Goal: Task Accomplishment & Management: Manage account settings

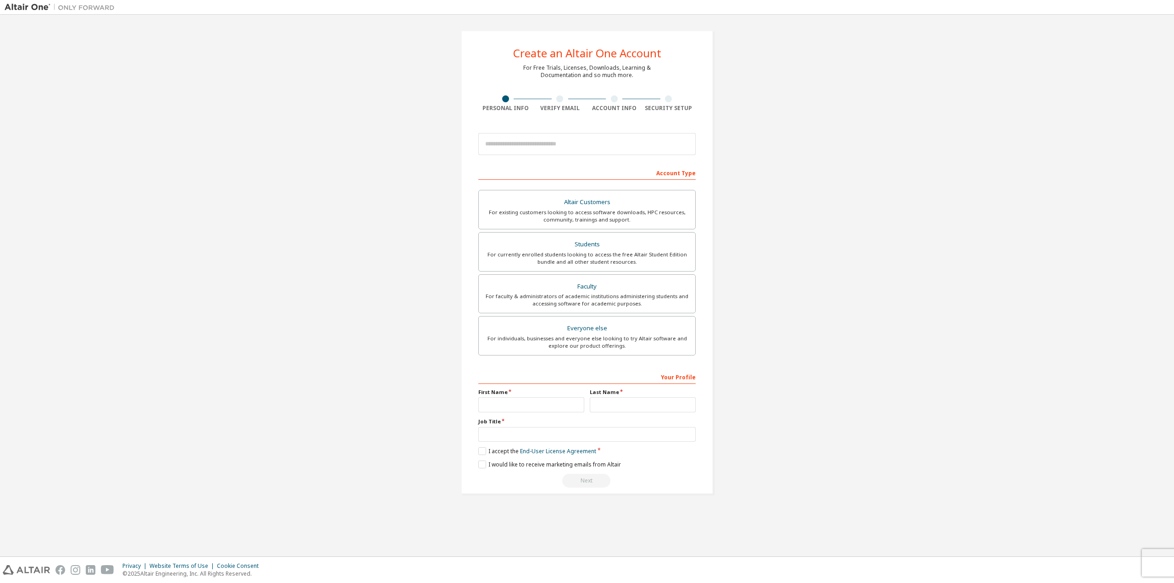
click at [880, 214] on div "Create an Altair One Account For Free Trials, Licenses, Downloads, Learning & D…" at bounding box center [587, 262] width 1165 height 486
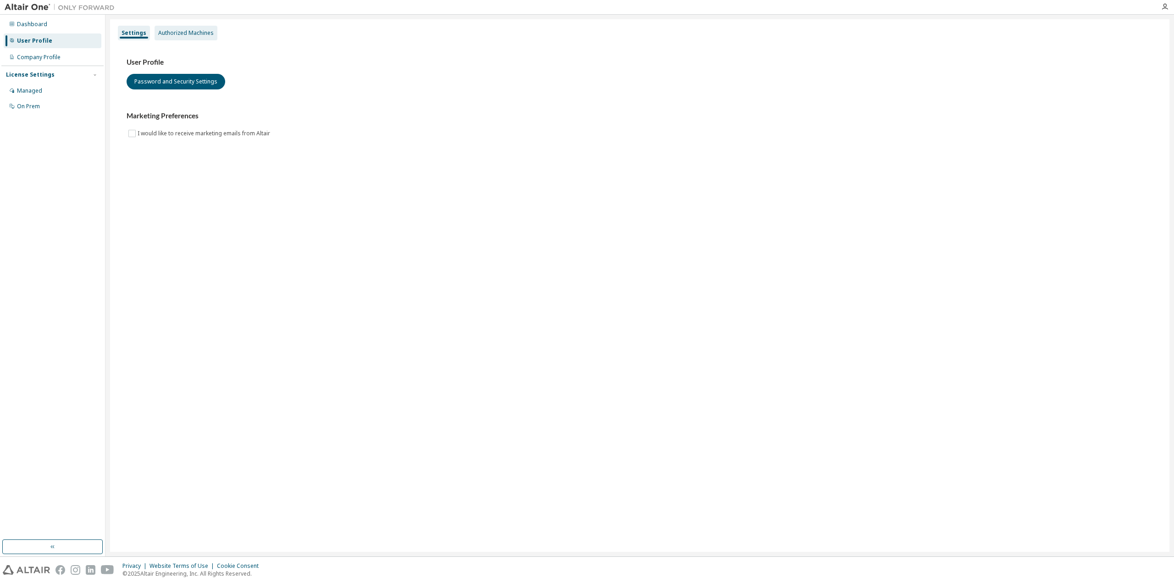
click at [165, 33] on div "Authorized Machines" at bounding box center [185, 32] width 55 height 7
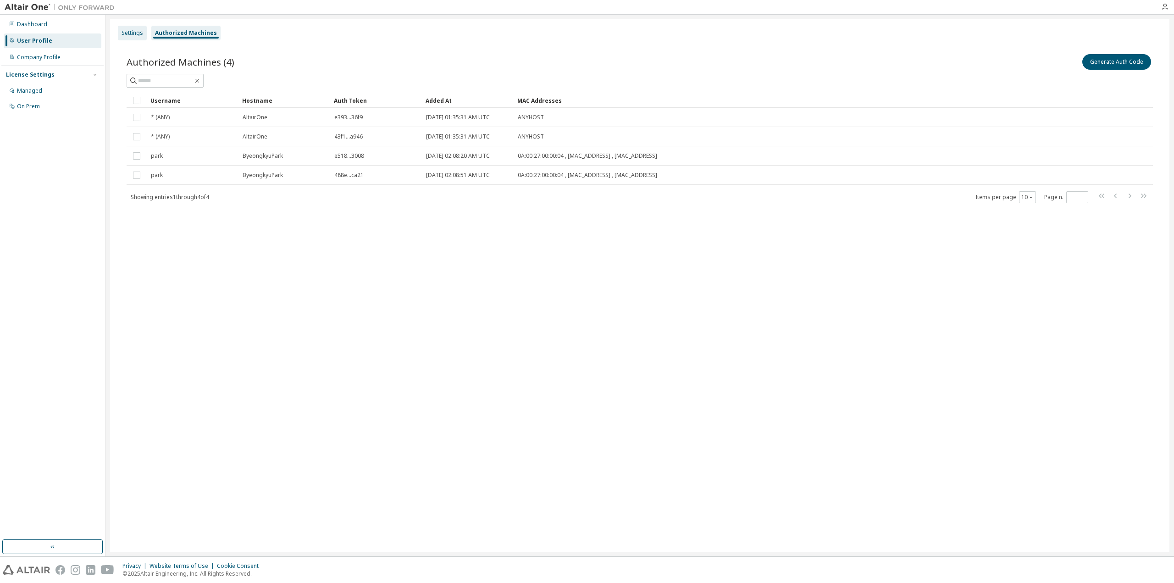
click at [133, 33] on div "Settings" at bounding box center [133, 32] width 22 height 7
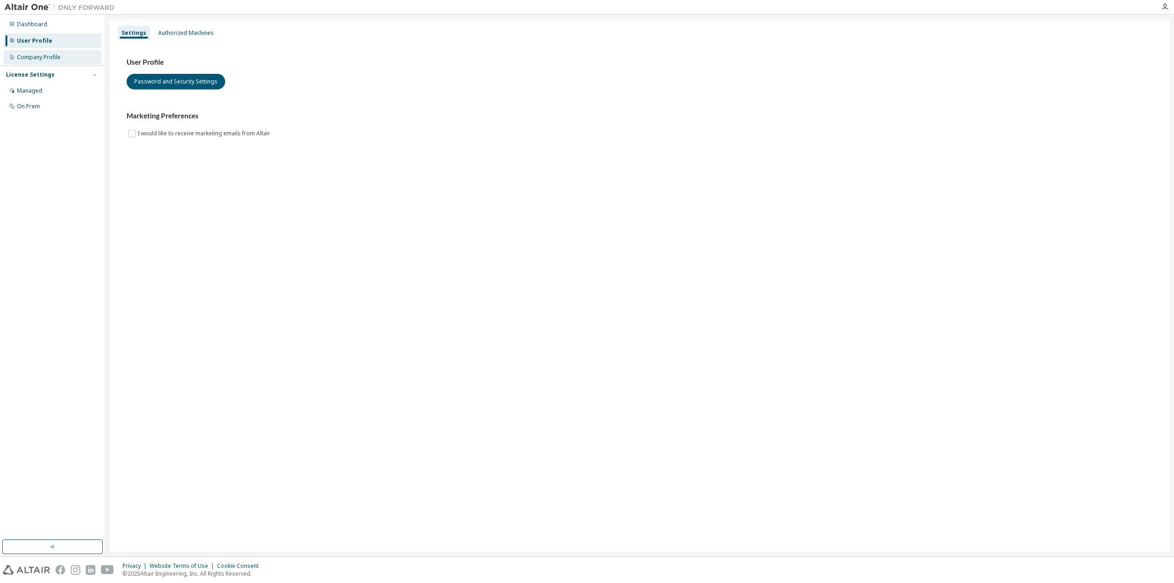
click at [56, 59] on div "Company Profile" at bounding box center [39, 57] width 44 height 7
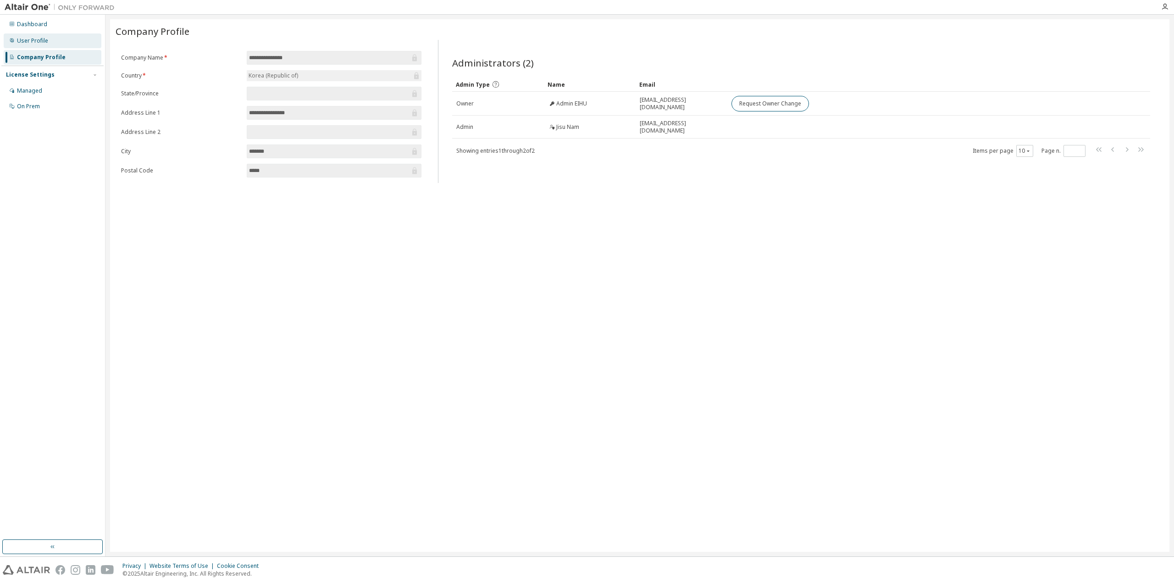
click at [67, 45] on div "User Profile" at bounding box center [53, 40] width 98 height 15
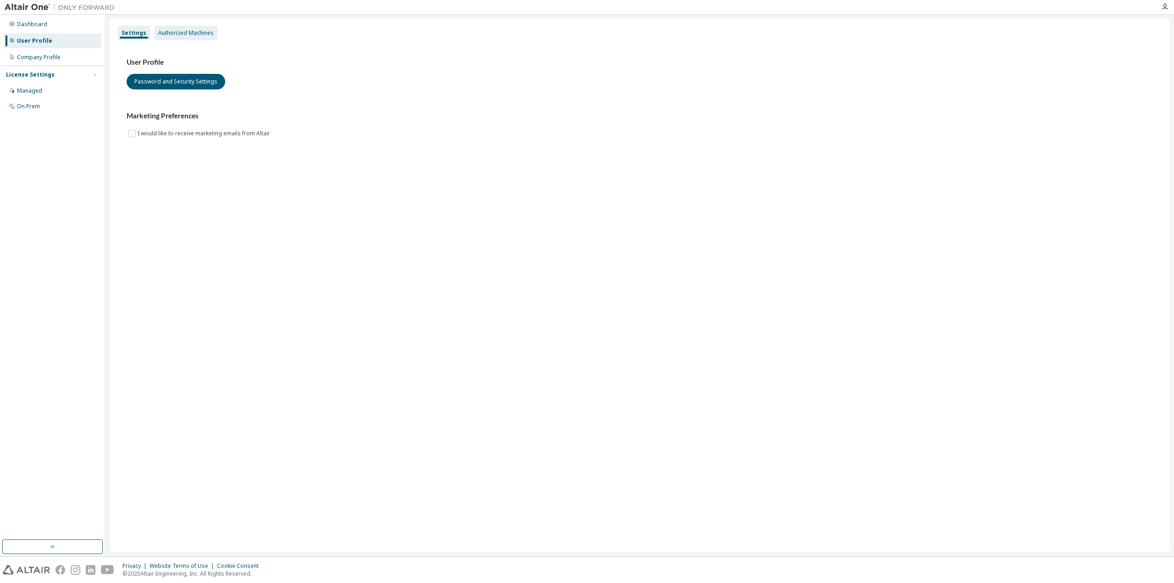
click at [189, 28] on div "Authorized Machines" at bounding box center [186, 33] width 63 height 15
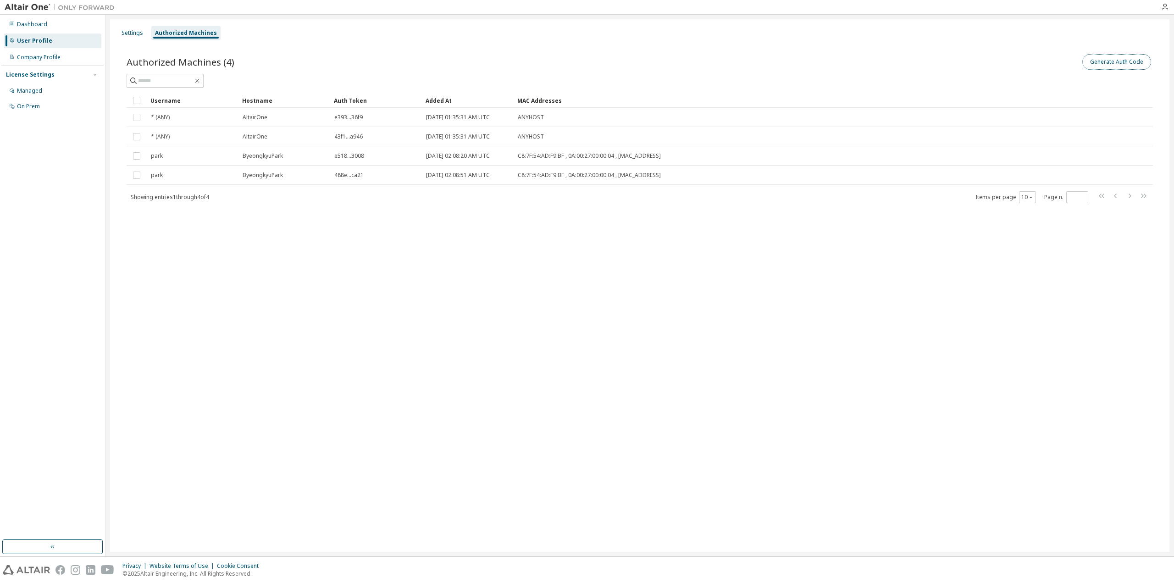
click at [1134, 60] on button "Generate Auth Code" at bounding box center [1116, 62] width 69 height 16
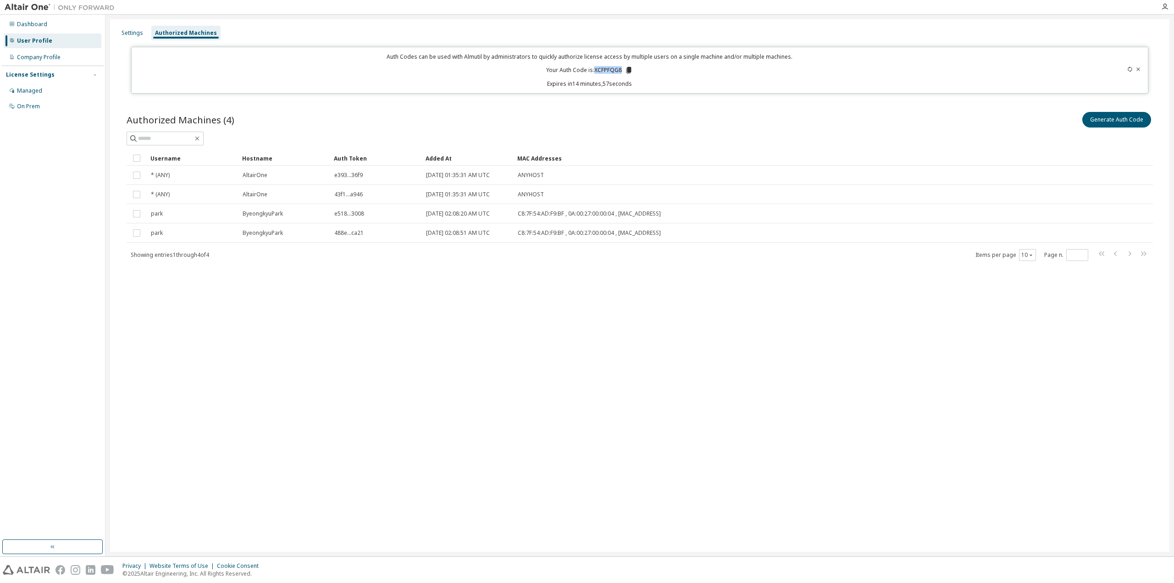
drag, startPoint x: 594, startPoint y: 70, endPoint x: 637, endPoint y: 70, distance: 43.1
click at [637, 70] on div "Auth Codes can be used with Almutil by administrators to quickly authorize lice…" at bounding box center [589, 70] width 904 height 35
click at [628, 69] on icon at bounding box center [628, 70] width 5 height 6
click at [58, 28] on div "Dashboard" at bounding box center [53, 24] width 98 height 15
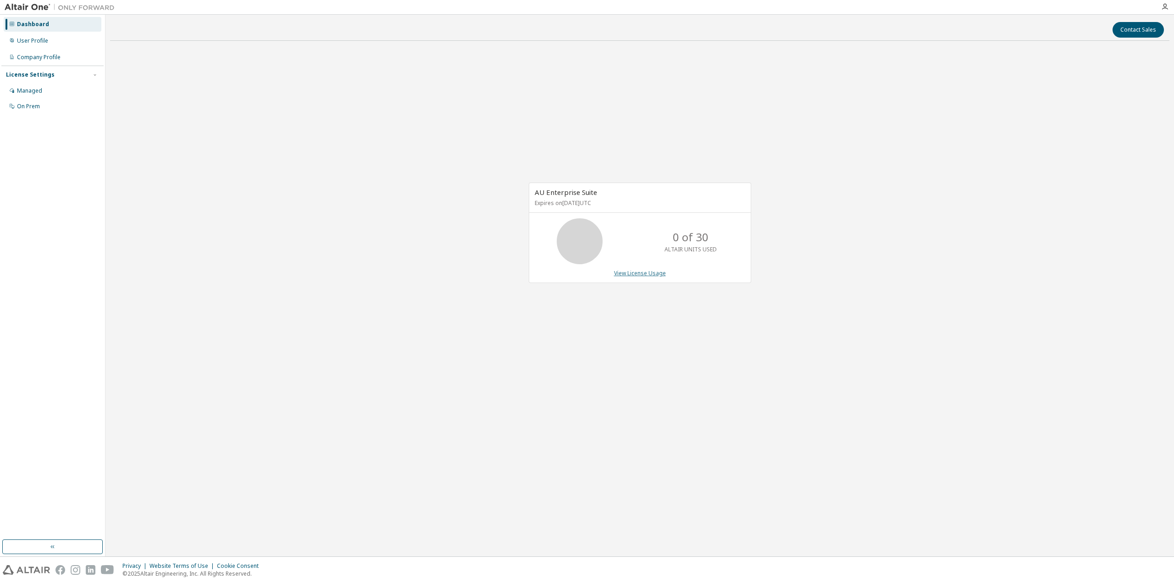
click at [644, 269] on link "View License Usage" at bounding box center [640, 273] width 52 height 8
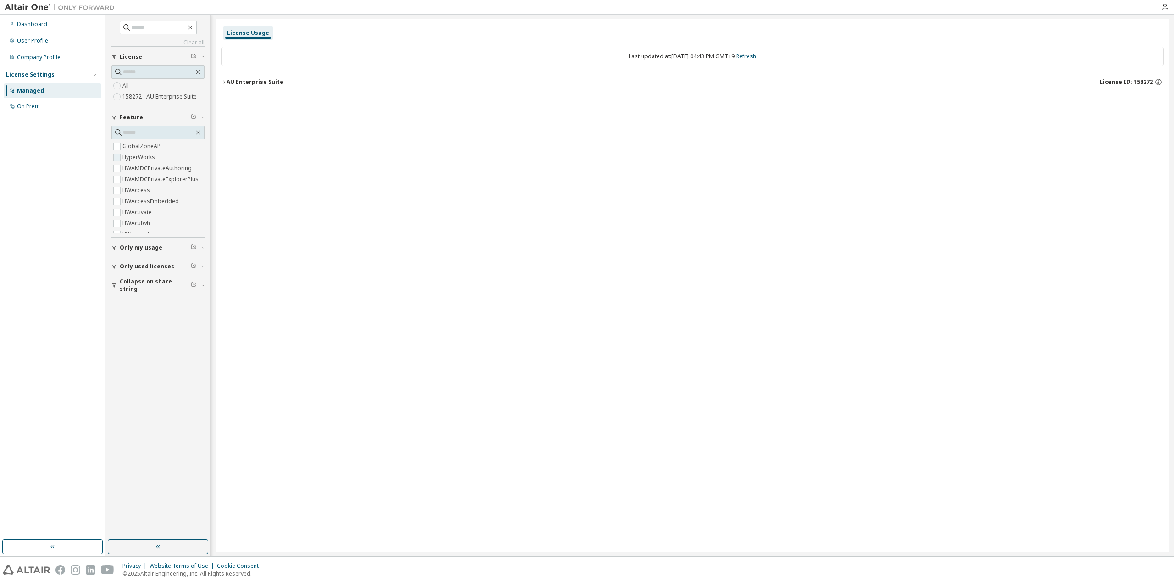
click at [143, 154] on label "HyperWorks" at bounding box center [139, 157] width 34 height 11
click at [255, 87] on button "AU Enterprise Suite License ID: 158272" at bounding box center [692, 82] width 943 height 20
